Goal: Transaction & Acquisition: Obtain resource

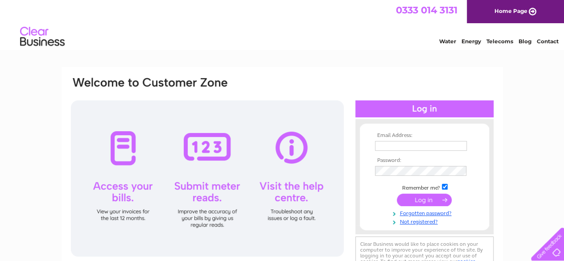
click at [429, 145] on input "text" at bounding box center [421, 146] width 92 height 10
type input "redonion119@outlook.com"
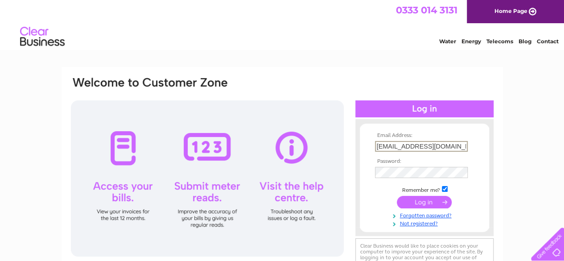
click at [454, 145] on input "redonion119@outlook.com" at bounding box center [421, 146] width 93 height 11
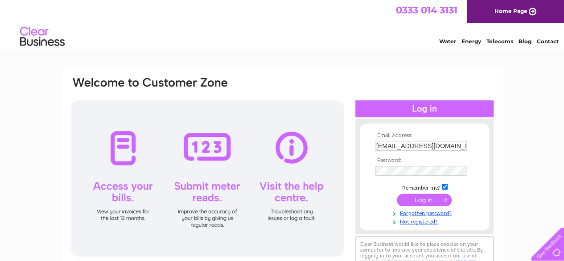
click at [426, 200] on input "submit" at bounding box center [424, 199] width 55 height 12
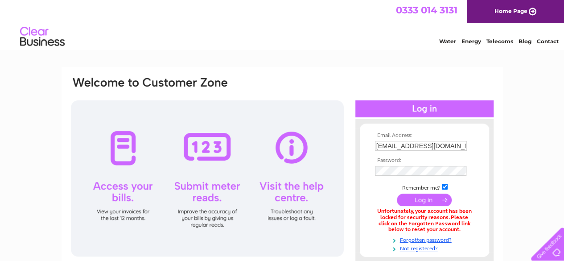
click at [454, 147] on input "[EMAIL_ADDRESS][DOMAIN_NAME]" at bounding box center [421, 146] width 92 height 10
type input "r"
type input "尸"
click at [435, 145] on input "text" at bounding box center [421, 146] width 93 height 11
type input "sallytse@rocketmail.com"
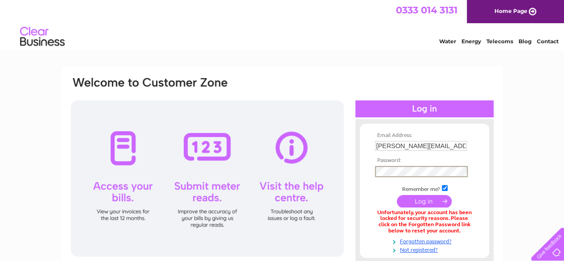
click at [424, 201] on input "submit" at bounding box center [424, 201] width 55 height 12
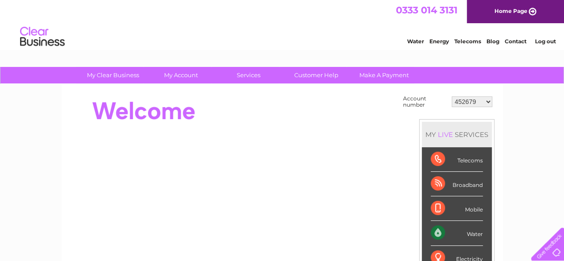
click at [488, 105] on select "452679 30318797" at bounding box center [471, 101] width 41 height 11
click at [451, 96] on select "452679 30318797" at bounding box center [471, 101] width 41 height 11
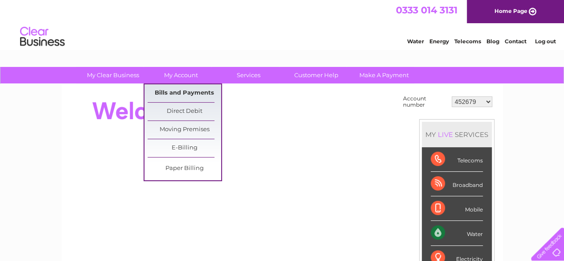
click at [184, 87] on link "Bills and Payments" at bounding box center [185, 93] width 74 height 18
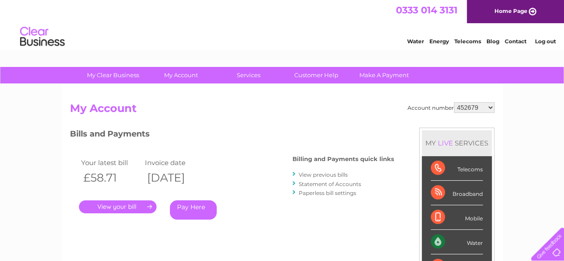
click at [313, 174] on link "View previous bills" at bounding box center [323, 174] width 49 height 7
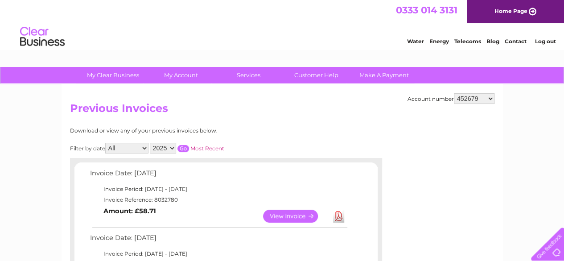
click at [145, 151] on select "All January February March April May June July August September October Novembe…" at bounding box center [126, 148] width 43 height 11
select select "8"
click at [106, 143] on select "All January February March April May June July August September October Novembe…" at bounding box center [126, 148] width 43 height 11
click at [184, 148] on input "button" at bounding box center [183, 148] width 12 height 7
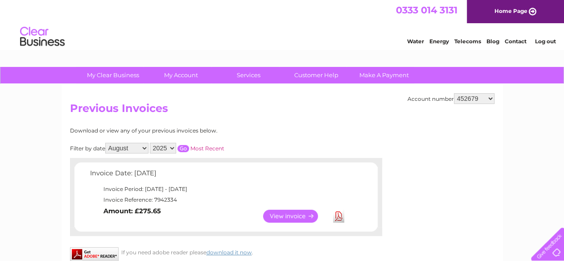
click at [275, 217] on link "View" at bounding box center [296, 215] width 66 height 13
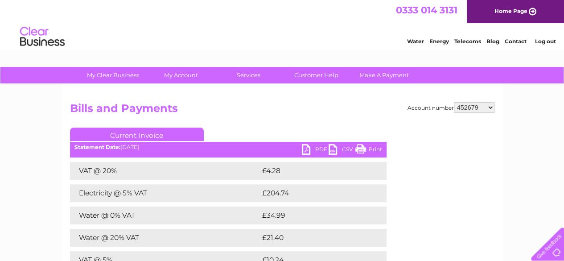
click at [311, 152] on link "PDF" at bounding box center [315, 150] width 27 height 13
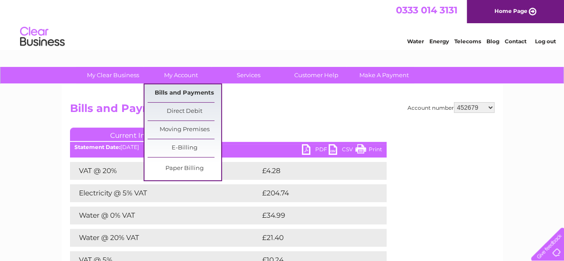
click at [193, 95] on link "Bills and Payments" at bounding box center [185, 93] width 74 height 18
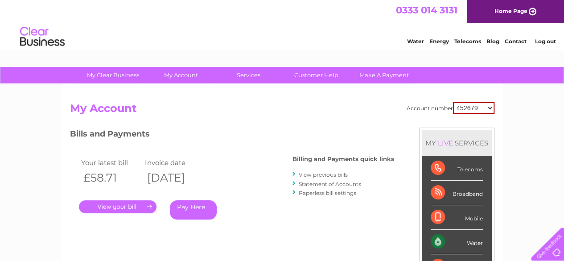
click at [315, 172] on link "View previous bills" at bounding box center [323, 174] width 49 height 7
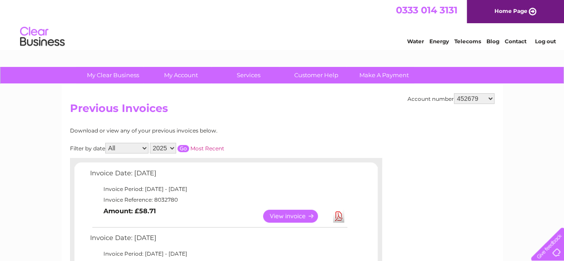
click at [146, 152] on select "All January February March April May June July August September October Novembe…" at bounding box center [126, 148] width 43 height 11
select select "9"
click at [106, 143] on select "All January February March April May June July August September October Novembe…" at bounding box center [126, 148] width 43 height 11
click at [184, 148] on input "button" at bounding box center [183, 148] width 12 height 7
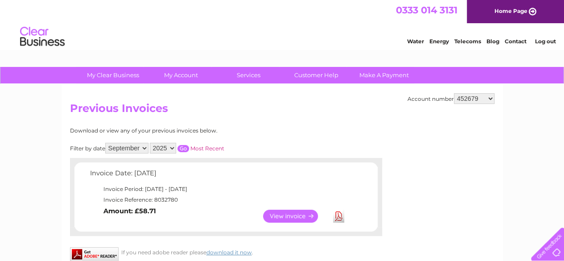
click at [181, 148] on input "button" at bounding box center [183, 148] width 12 height 7
click at [284, 217] on link "View" at bounding box center [296, 215] width 66 height 13
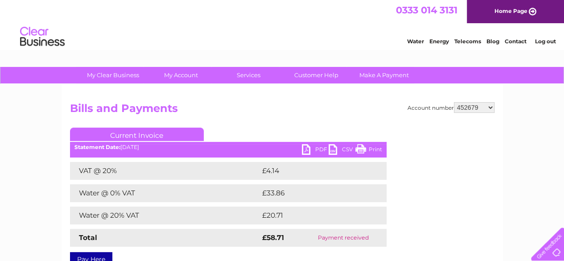
click at [307, 148] on link "PDF" at bounding box center [315, 150] width 27 height 13
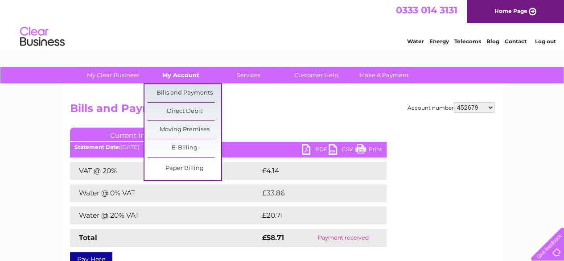
click at [179, 74] on link "My Account" at bounding box center [181, 75] width 74 height 16
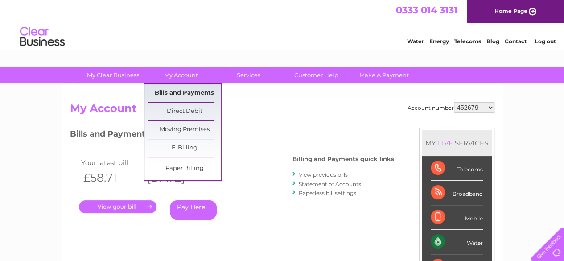
click at [169, 92] on link "Bills and Payments" at bounding box center [185, 93] width 74 height 18
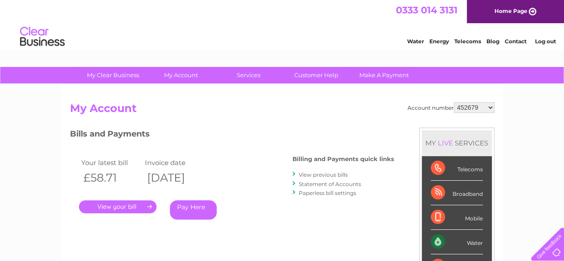
click at [306, 174] on link "View previous bills" at bounding box center [323, 174] width 49 height 7
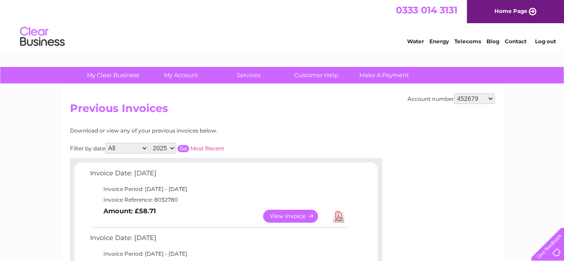
click at [147, 148] on select "All January February March April May June July August September October Novembe…" at bounding box center [126, 148] width 43 height 11
select select "7"
click at [106, 143] on select "All January February March April May June July August September October Novembe…" at bounding box center [126, 148] width 43 height 11
click at [185, 150] on input "button" at bounding box center [183, 148] width 12 height 7
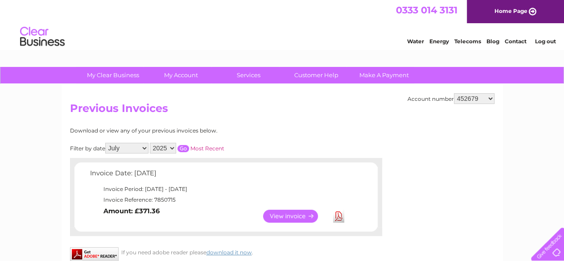
click at [276, 217] on link "View" at bounding box center [296, 215] width 66 height 13
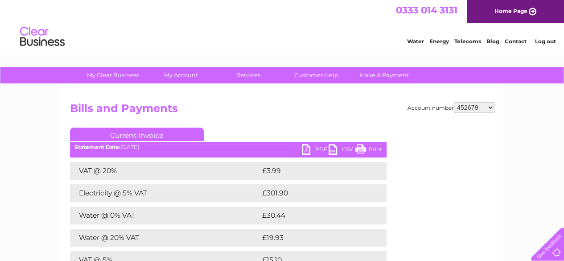
click at [306, 148] on link "PDF" at bounding box center [315, 150] width 27 height 13
click at [491, 110] on select "452679 30318797" at bounding box center [474, 107] width 41 height 11
select select "30318797"
click at [454, 102] on select "452679 30318797" at bounding box center [474, 107] width 41 height 11
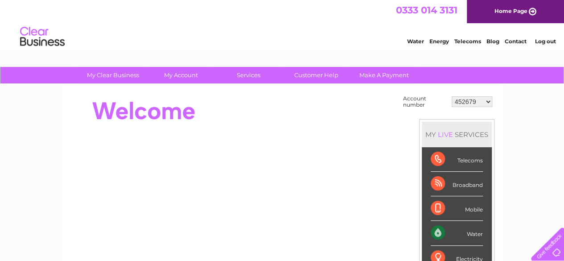
click at [488, 102] on select "452679 30318797" at bounding box center [471, 101] width 41 height 11
select select "30318797"
click at [451, 96] on select "452679 30318797" at bounding box center [471, 101] width 41 height 11
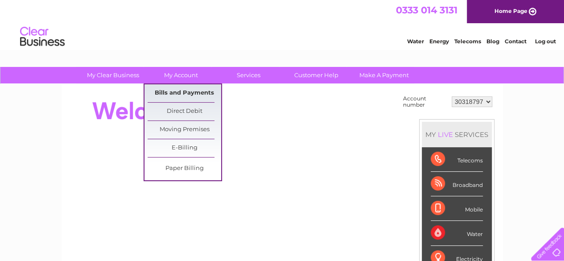
click at [190, 93] on link "Bills and Payments" at bounding box center [185, 93] width 74 height 18
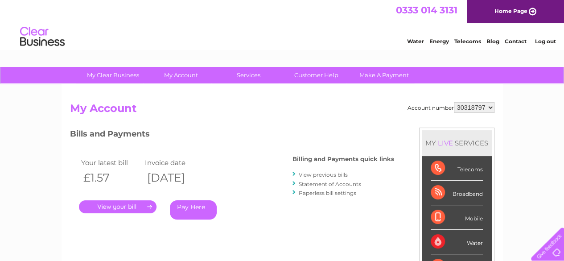
click at [332, 171] on link "View previous bills" at bounding box center [323, 174] width 49 height 7
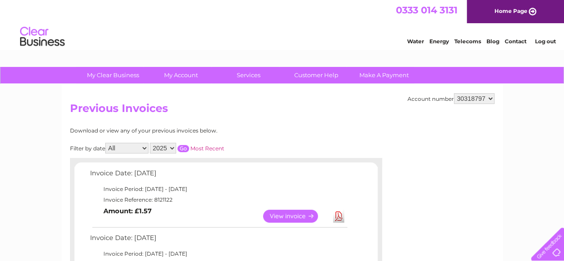
click at [144, 150] on select "All June July August September" at bounding box center [126, 148] width 43 height 11
select select "7"
click at [106, 143] on select "All June July August September" at bounding box center [126, 148] width 43 height 11
click at [186, 149] on input "button" at bounding box center [183, 148] width 12 height 7
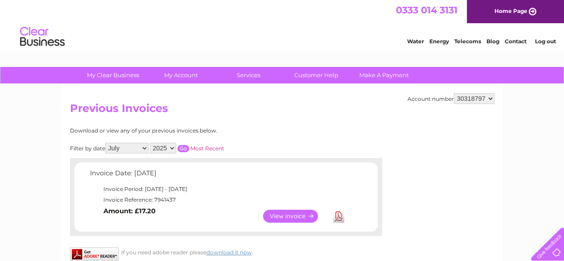
click at [283, 216] on link "View" at bounding box center [296, 215] width 66 height 13
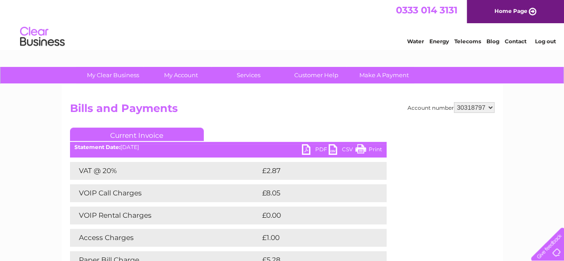
click at [310, 147] on link "PDF" at bounding box center [315, 150] width 27 height 13
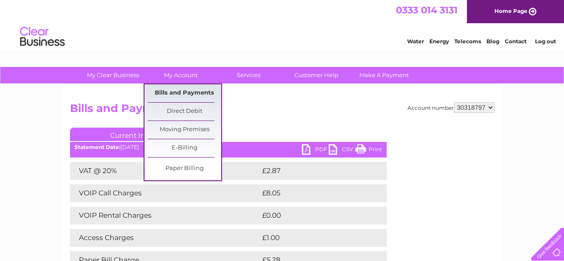
click at [191, 95] on link "Bills and Payments" at bounding box center [185, 93] width 74 height 18
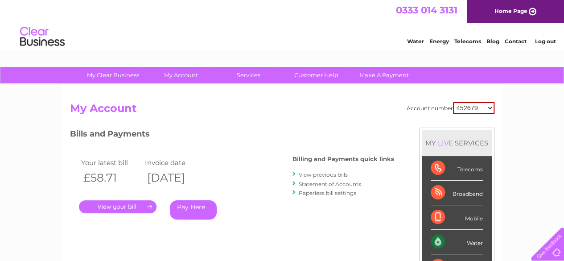
click at [341, 175] on link "View previous bills" at bounding box center [323, 174] width 49 height 7
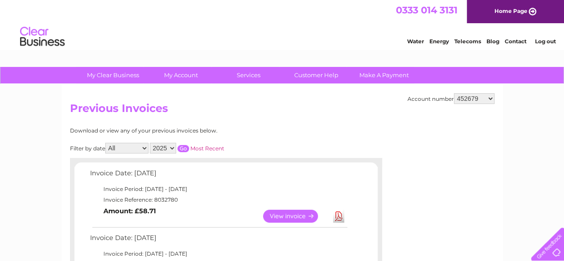
click at [144, 150] on select "All January February March April May June July August September October Novembe…" at bounding box center [126, 148] width 43 height 11
select select "8"
click at [106, 143] on select "All January February March April May June July August September October Novembe…" at bounding box center [126, 148] width 43 height 11
click at [183, 150] on input "button" at bounding box center [183, 148] width 12 height 7
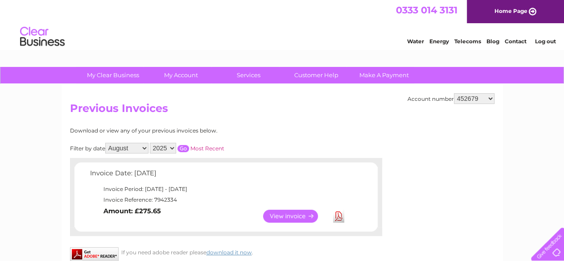
click at [492, 100] on select "452679 30318797" at bounding box center [474, 98] width 41 height 11
select select "30318797"
click at [454, 93] on select "452679 30318797" at bounding box center [474, 98] width 41 height 11
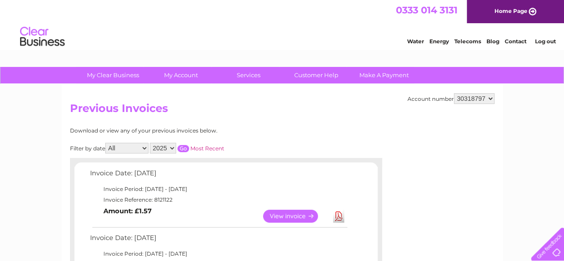
click at [146, 148] on select "All June July August September" at bounding box center [126, 148] width 43 height 11
select select "8"
click at [106, 143] on select "All June July August September" at bounding box center [126, 148] width 43 height 11
click at [183, 149] on input "button" at bounding box center [183, 148] width 12 height 7
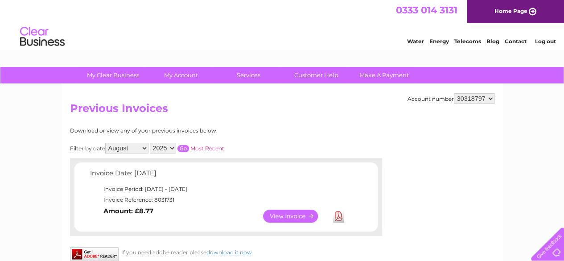
click at [278, 214] on link "View" at bounding box center [296, 215] width 66 height 13
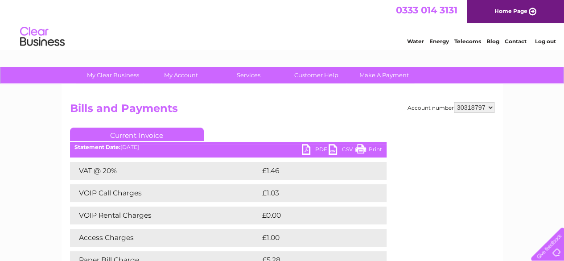
click at [316, 147] on link "PDF" at bounding box center [315, 150] width 27 height 13
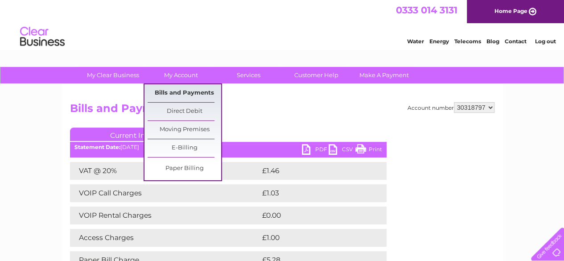
click at [184, 96] on link "Bills and Payments" at bounding box center [185, 93] width 74 height 18
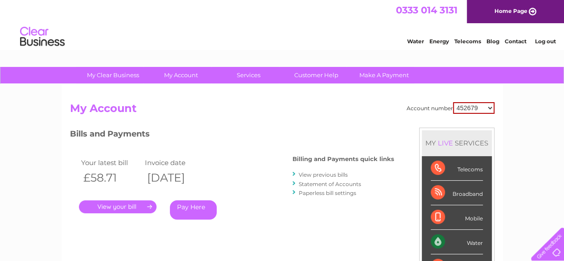
click at [301, 173] on link "View previous bills" at bounding box center [323, 174] width 49 height 7
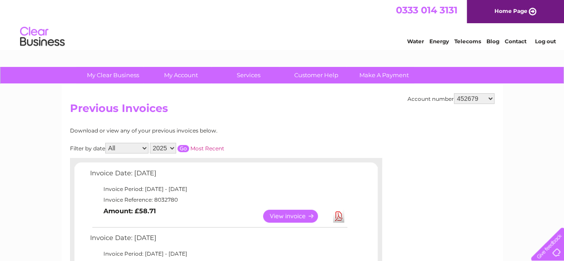
click at [489, 100] on select "452679 30318797" at bounding box center [474, 98] width 41 height 11
select select "30318797"
click at [454, 93] on select "452679 30318797" at bounding box center [474, 98] width 41 height 11
click at [305, 219] on link "View" at bounding box center [296, 215] width 66 height 13
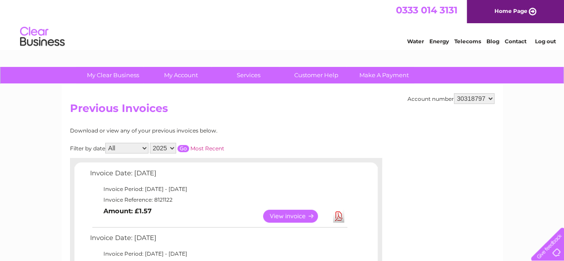
click at [305, 219] on link "View" at bounding box center [296, 215] width 66 height 13
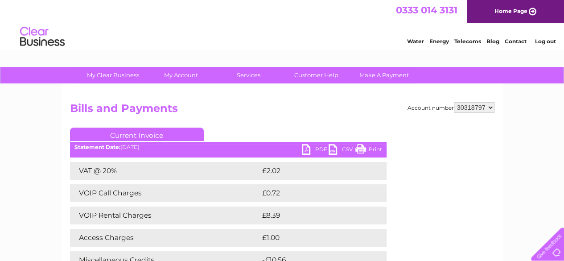
click at [315, 151] on link "PDF" at bounding box center [315, 150] width 27 height 13
